Goal: Information Seeking & Learning: Learn about a topic

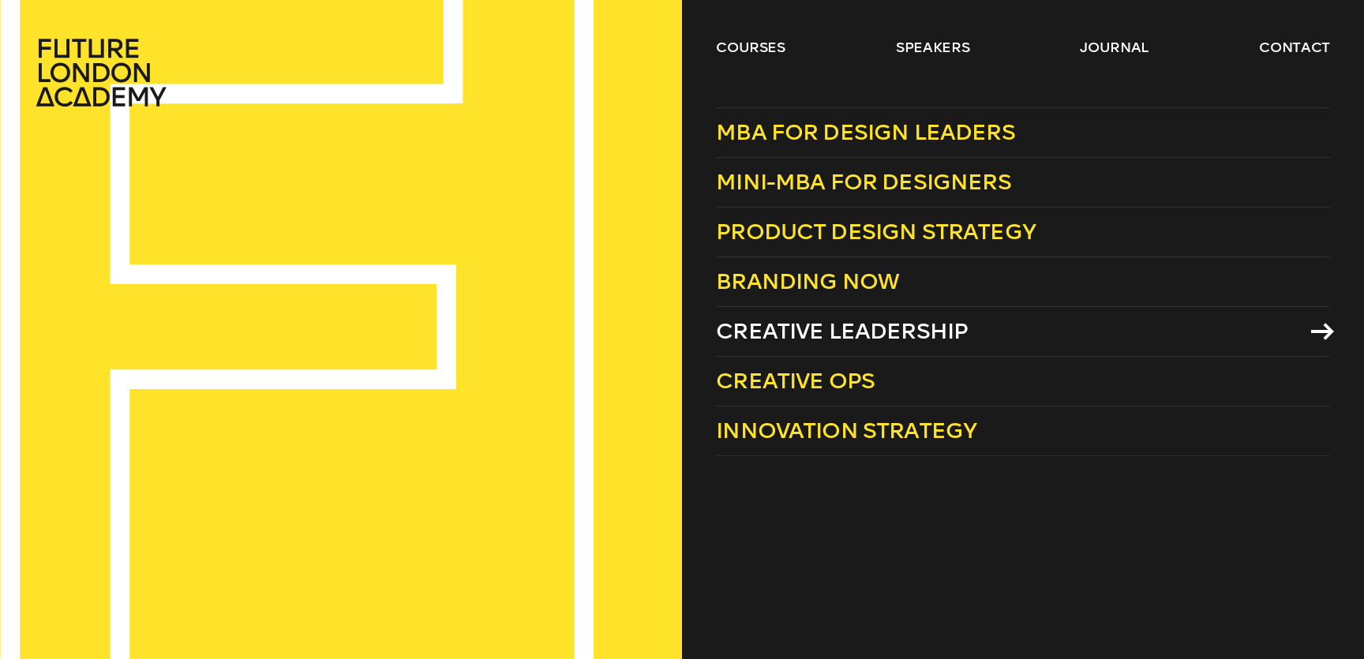
click at [828, 347] on link "Creative Leadership" at bounding box center [1023, 332] width 614 height 50
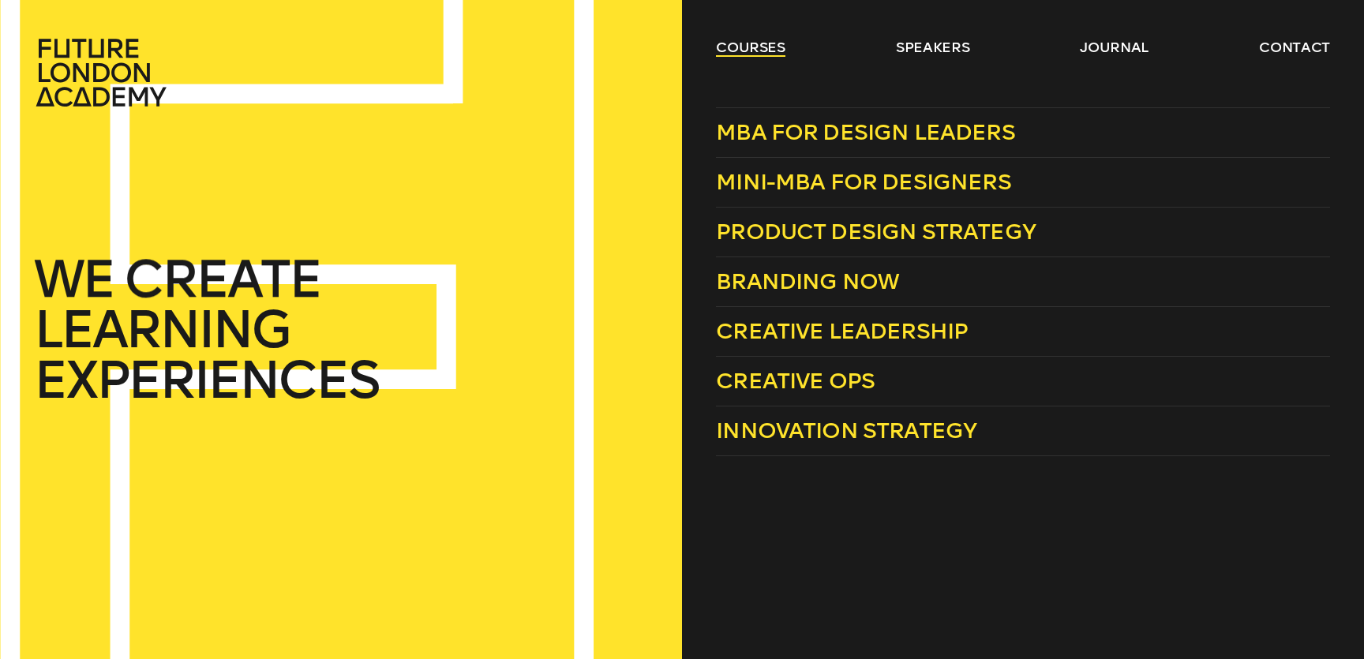
click at [739, 52] on link "courses" at bounding box center [750, 47] width 69 height 19
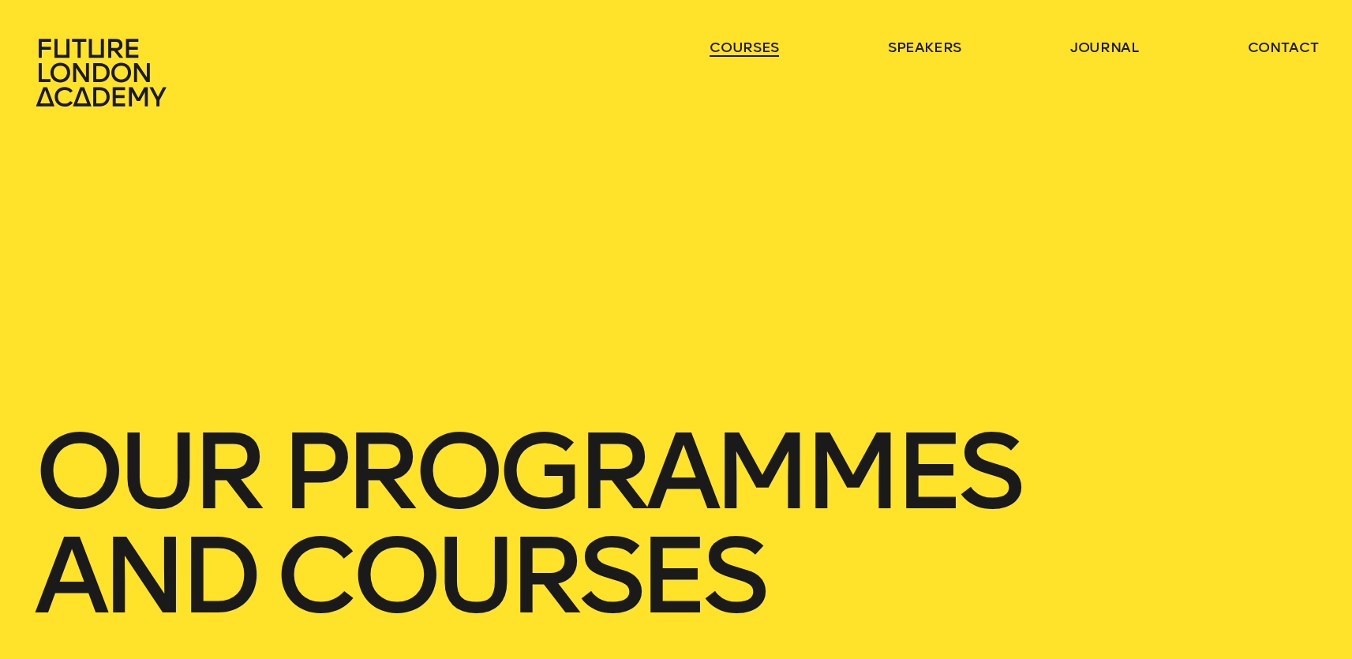
click at [739, 52] on link "courses" at bounding box center [744, 47] width 69 height 19
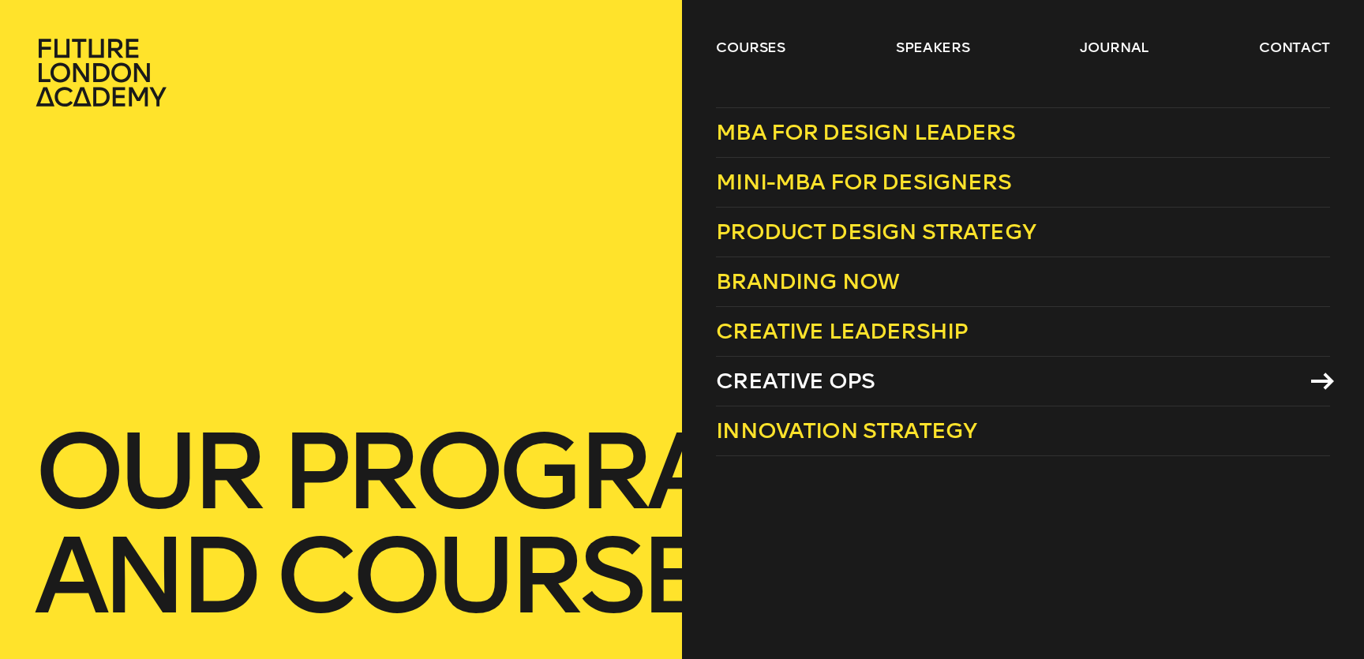
click at [803, 384] on span "Creative Ops" at bounding box center [795, 381] width 159 height 26
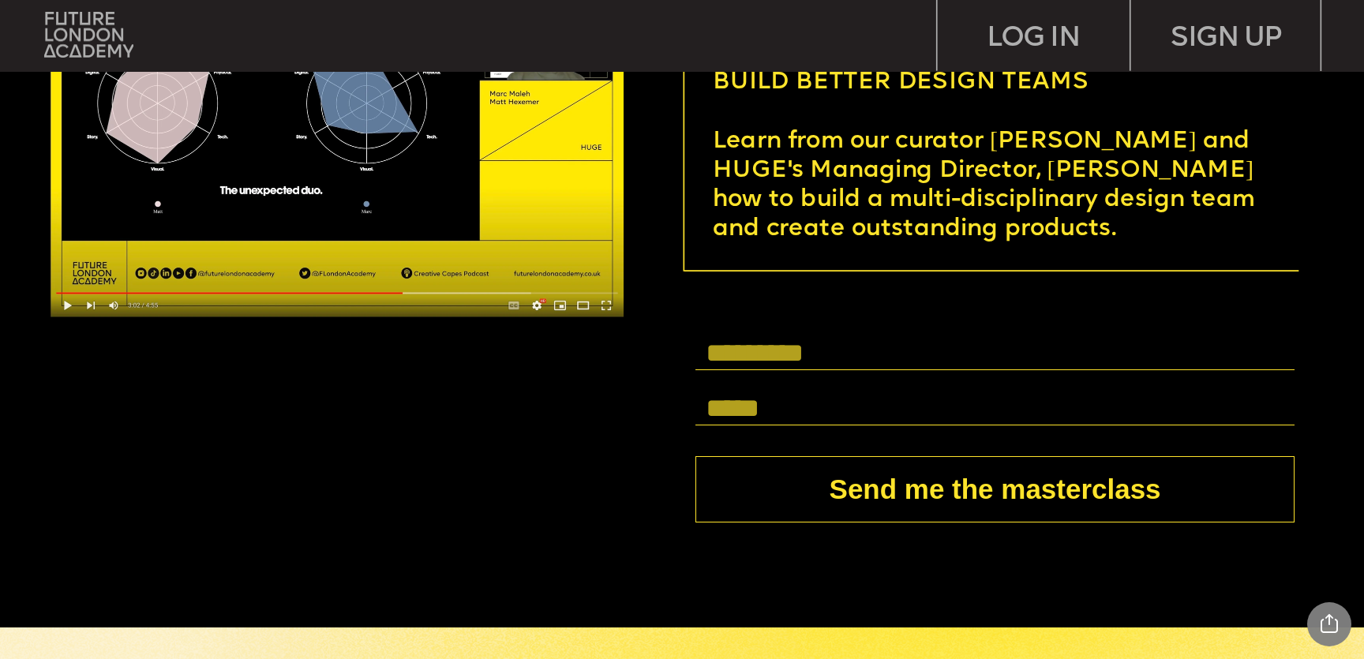
scroll to position [5366, 0]
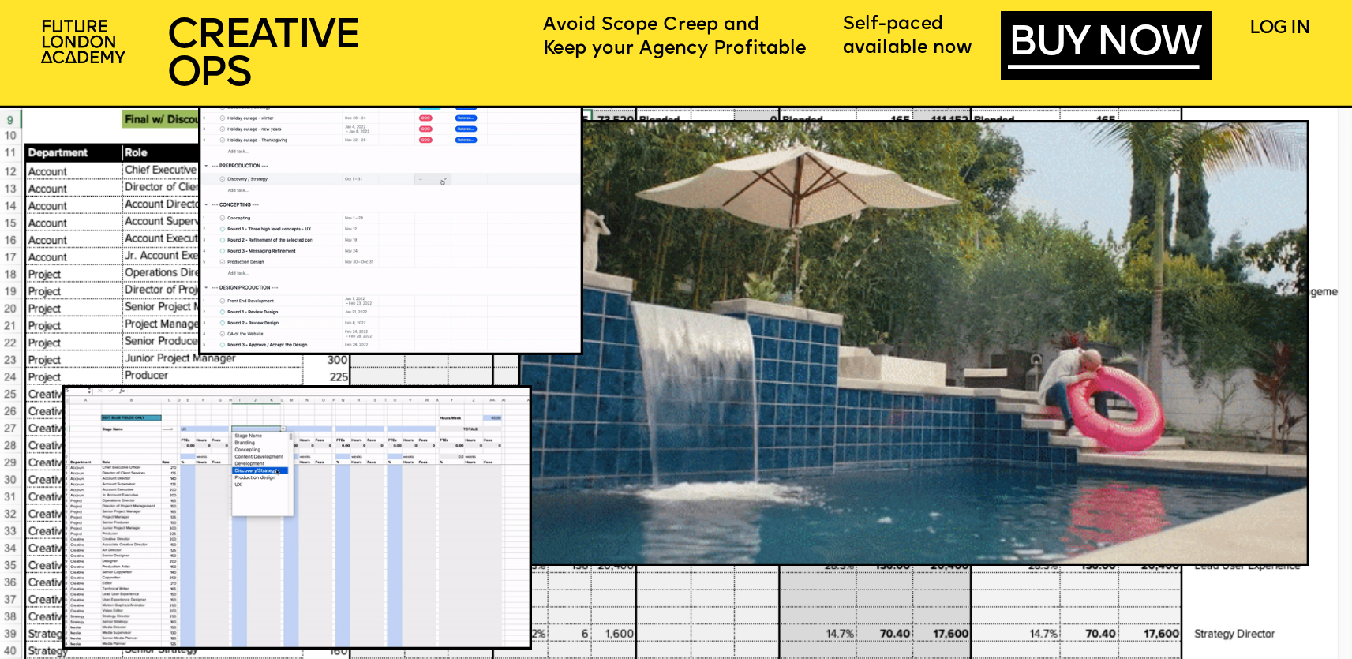
scroll to position [1545, 0]
